Goal: Understand process/instructions: Learn about a topic

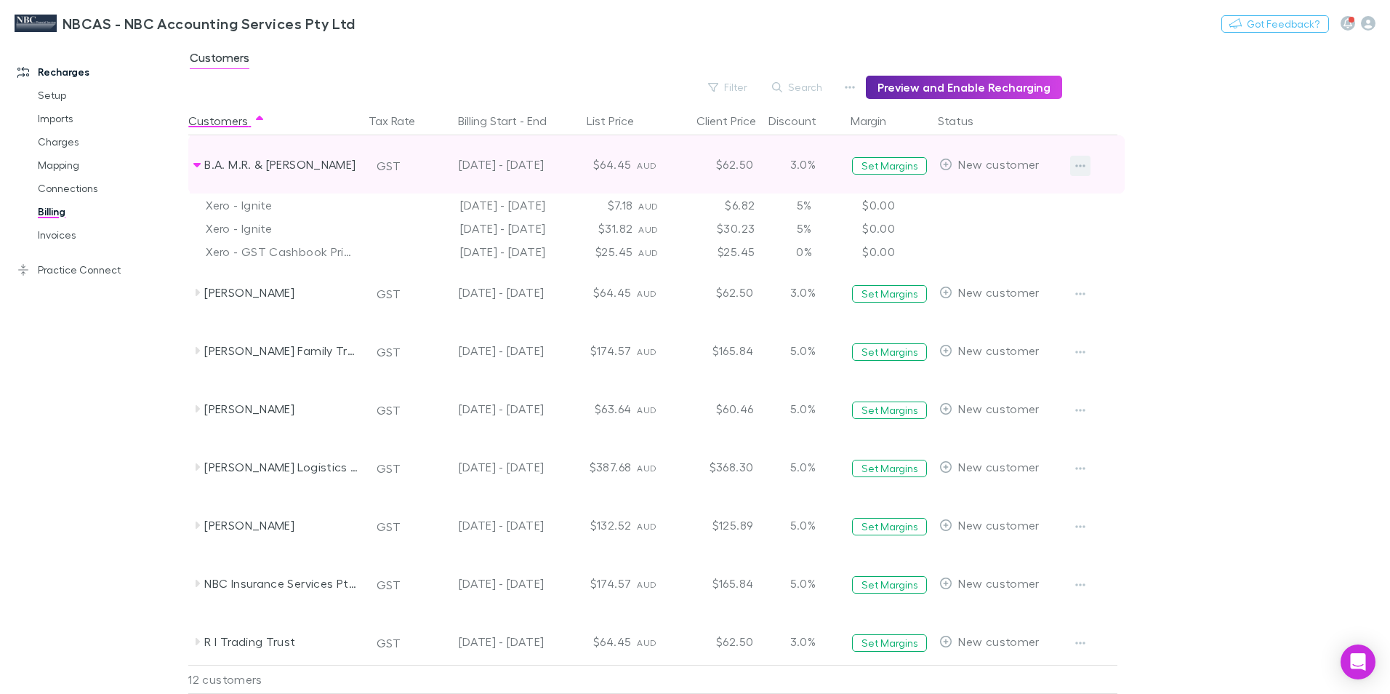
click at [1086, 165] on button "button" at bounding box center [1080, 166] width 20 height 20
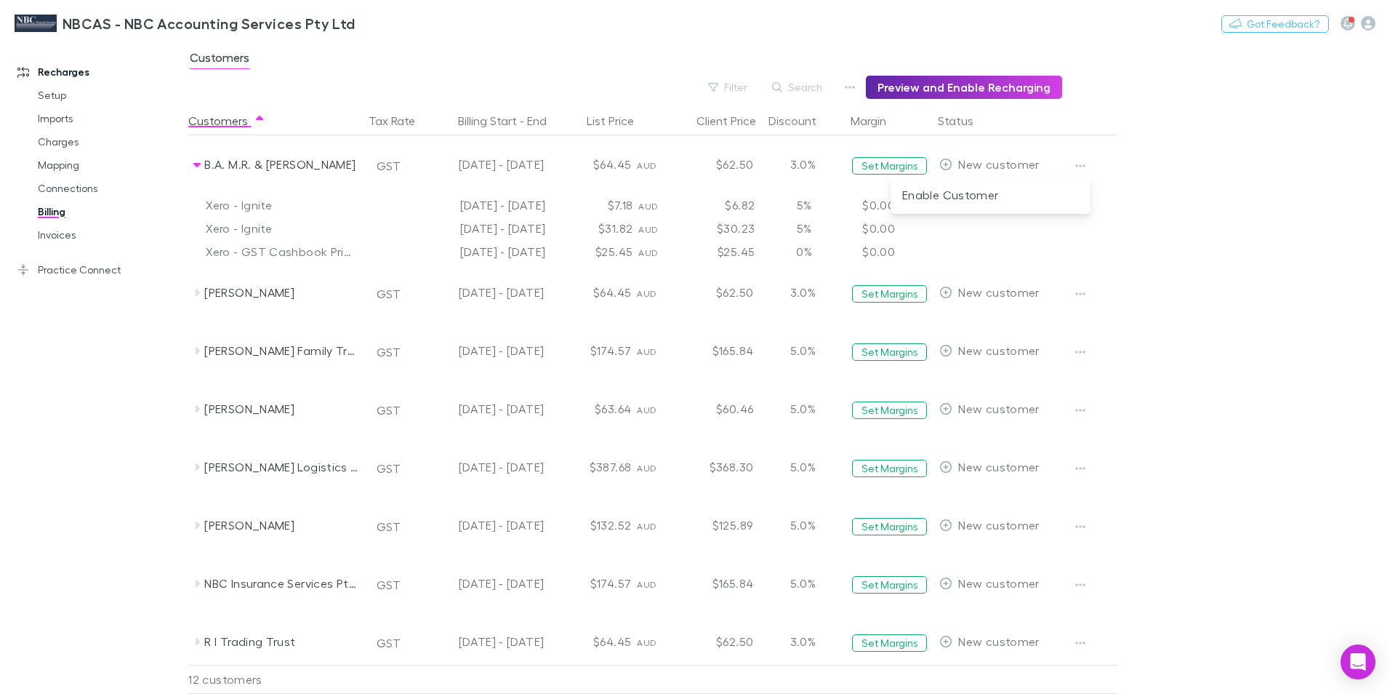
click at [883, 161] on div at bounding box center [695, 347] width 1390 height 694
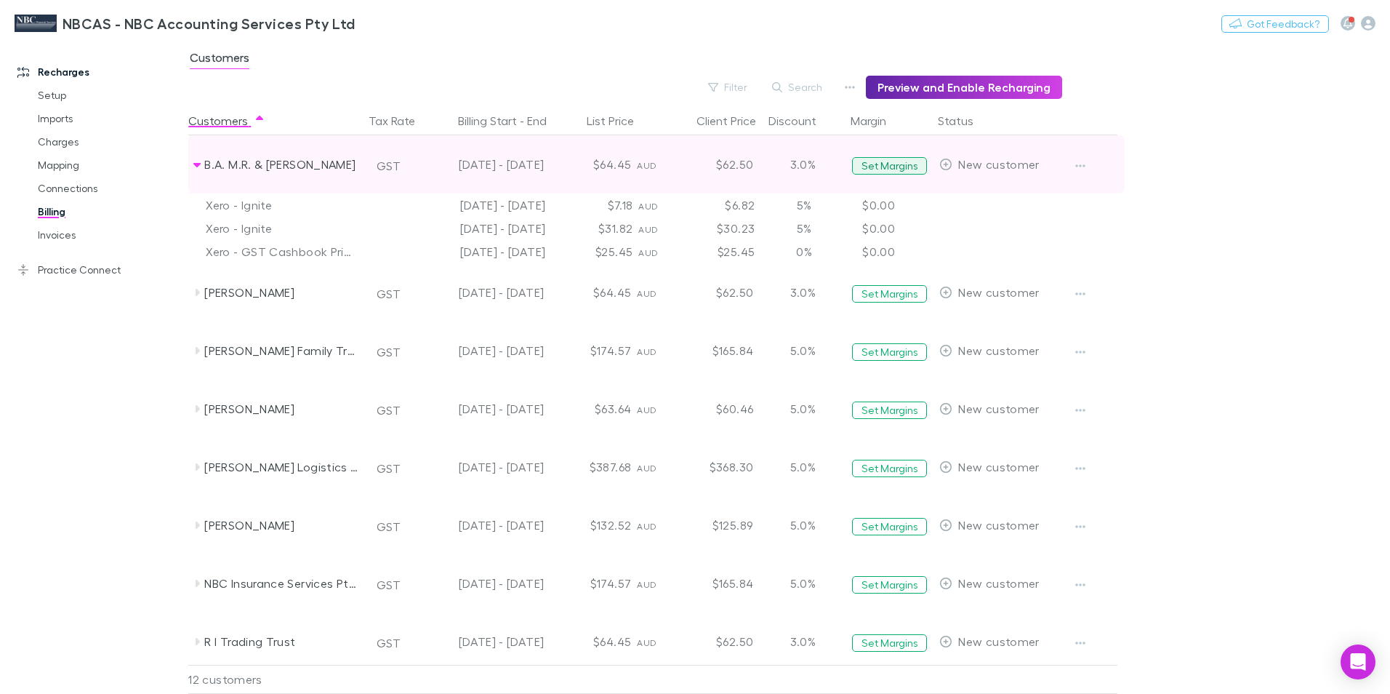
click at [887, 167] on button "Set Margins" at bounding box center [889, 165] width 75 height 17
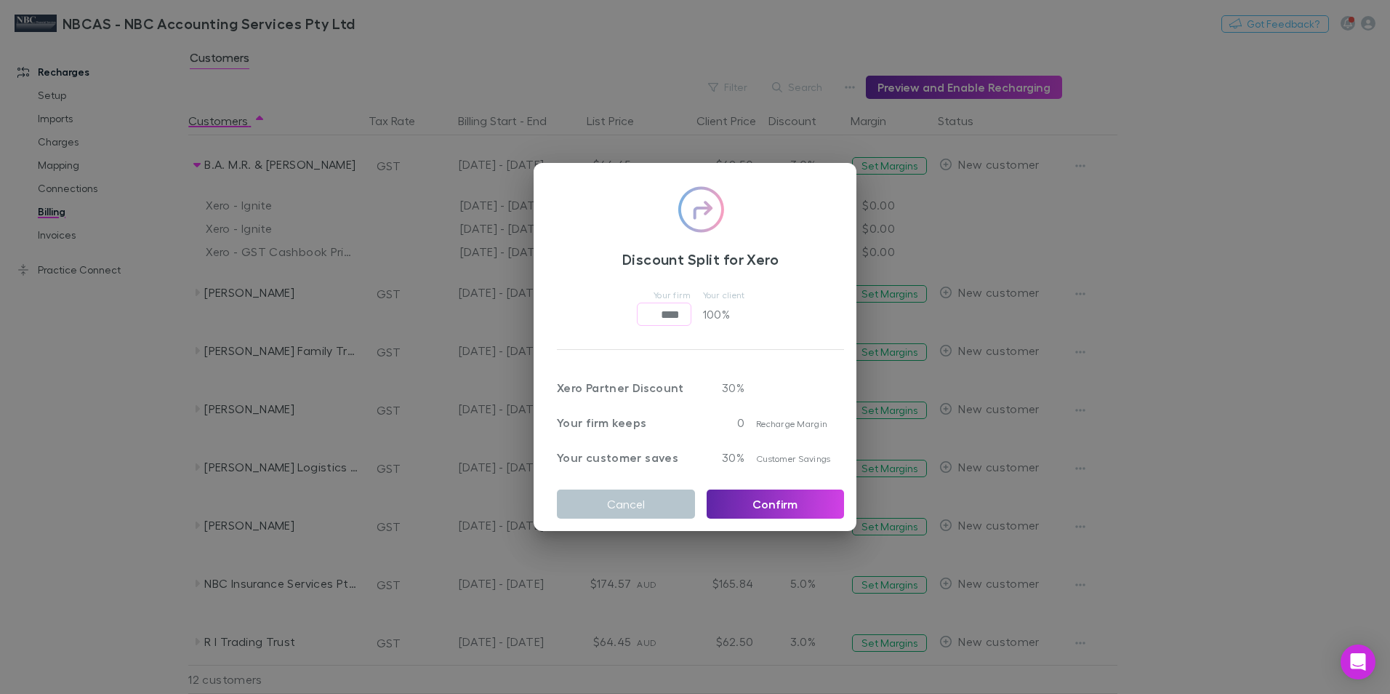
click at [716, 309] on p "100 %" at bounding box center [732, 313] width 58 height 23
click at [644, 502] on button "Cancel" at bounding box center [626, 503] width 138 height 29
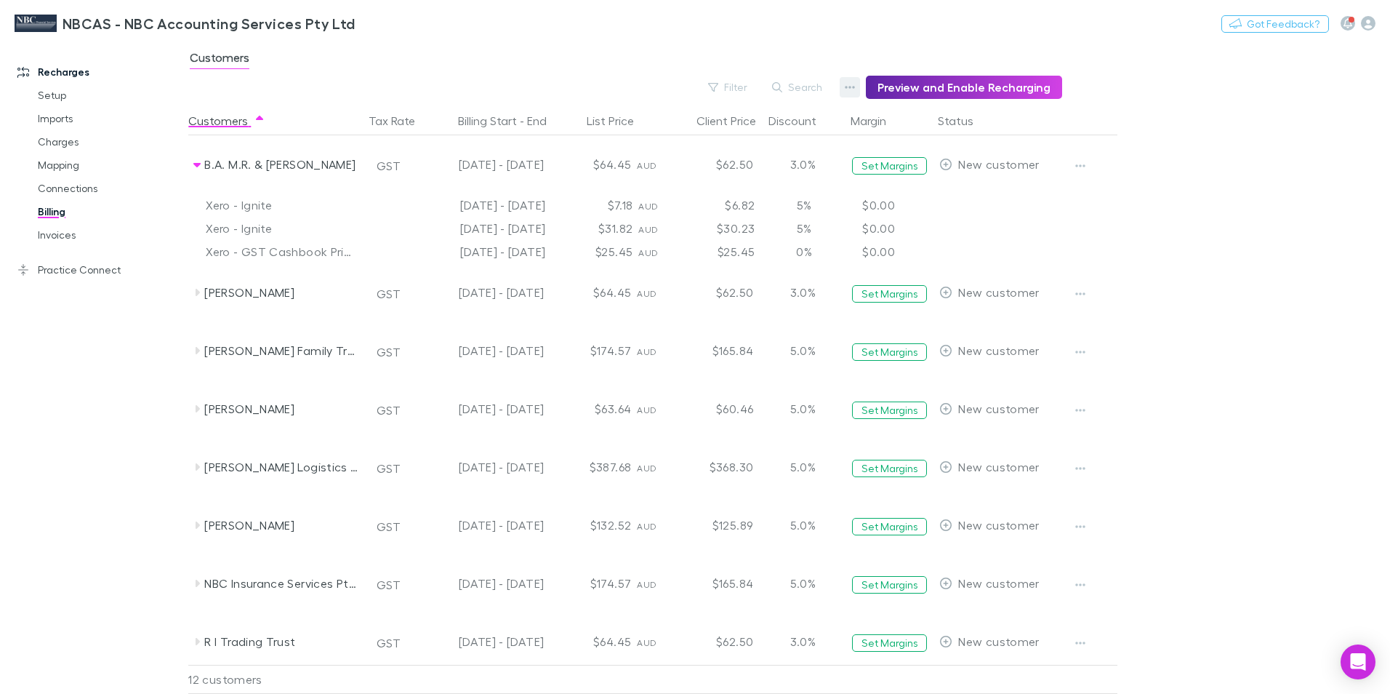
click at [853, 84] on icon "button" at bounding box center [850, 87] width 10 height 12
click at [710, 140] on p "Discount Split" at bounding box center [767, 134] width 177 height 17
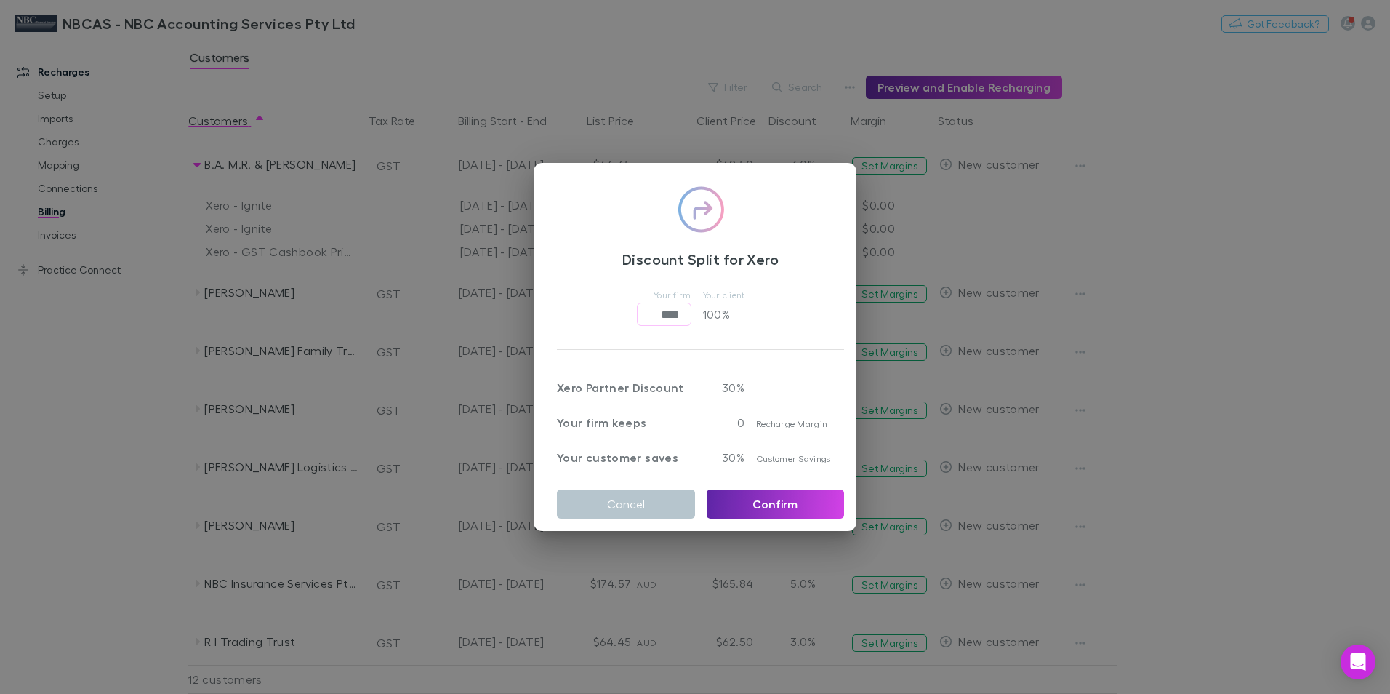
click at [854, 90] on div "Discount Split for Xero Your firm **** ​ Your client 100 % Xero Partner Discoun…" at bounding box center [695, 347] width 1390 height 694
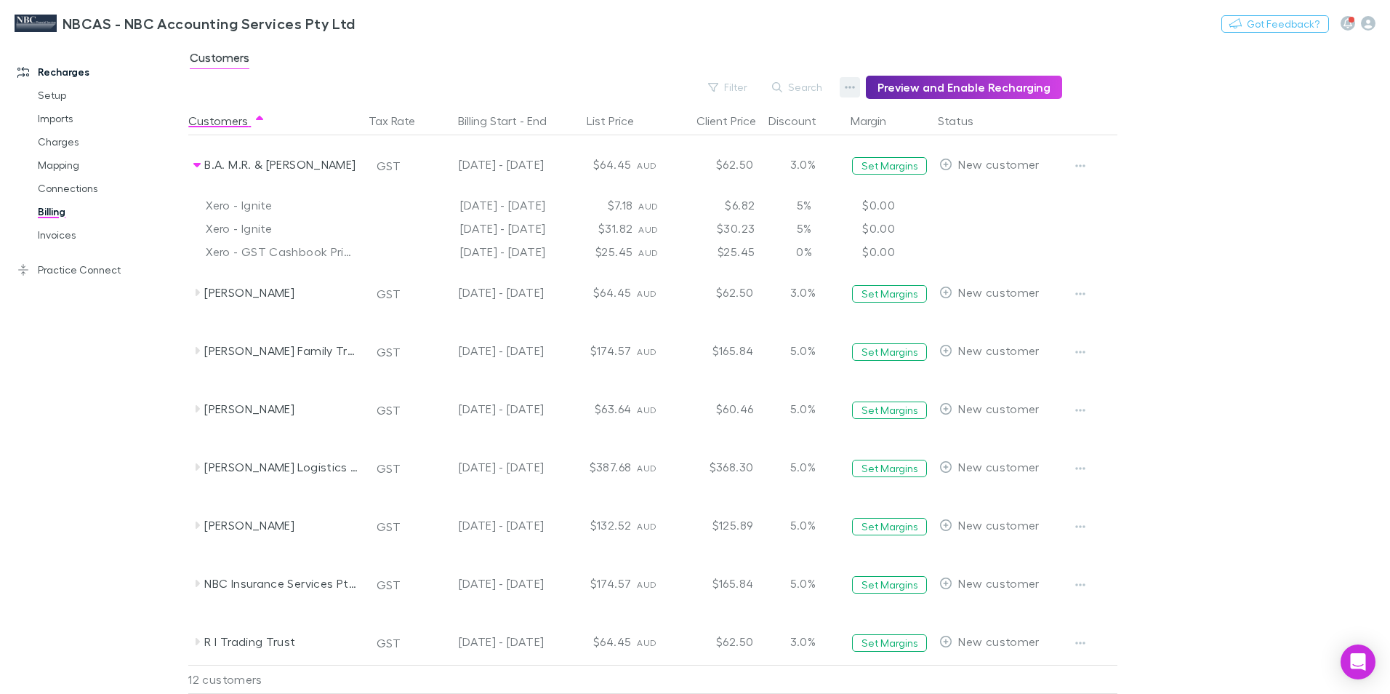
click at [856, 87] on icon "button" at bounding box center [851, 87] width 10 height 3
click at [713, 161] on p "Admin Fee" at bounding box center [767, 160] width 177 height 17
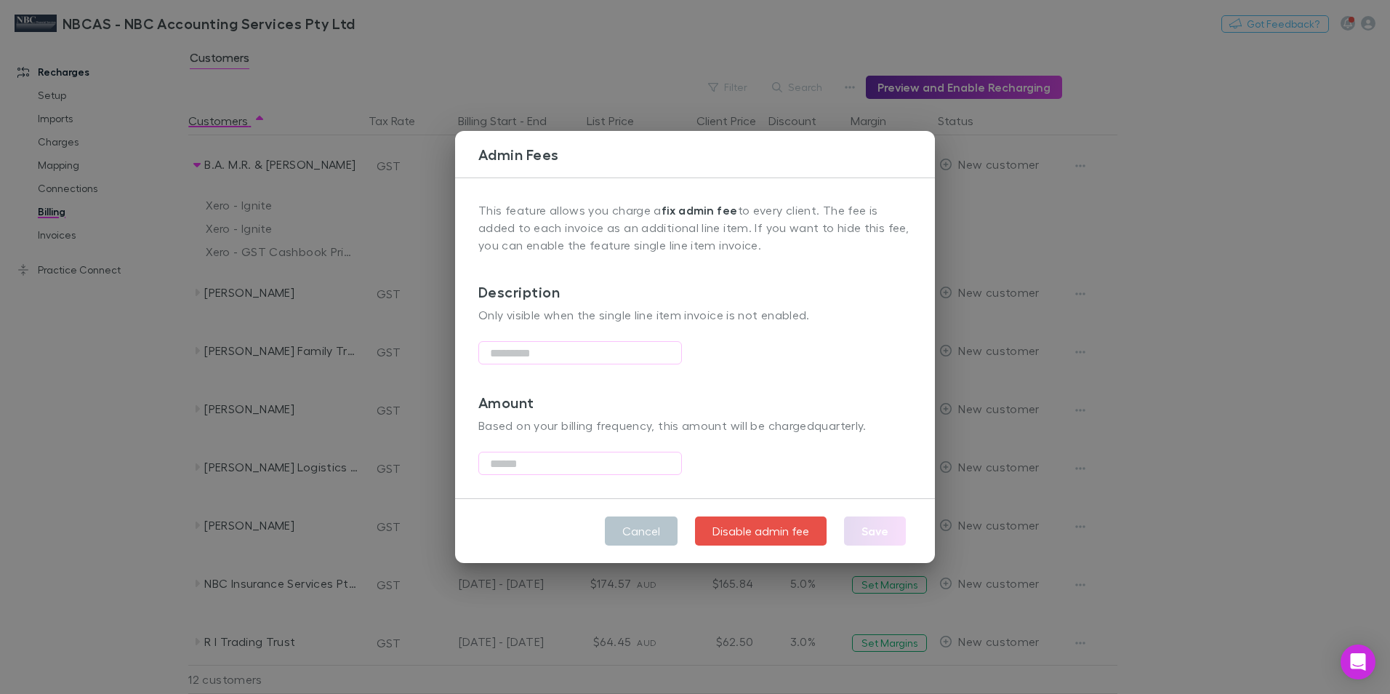
click at [824, 57] on div "Admin Fees This feature allows you charge a fix admin fee to every client. The …" at bounding box center [695, 347] width 1390 height 694
